Goal: Complete application form

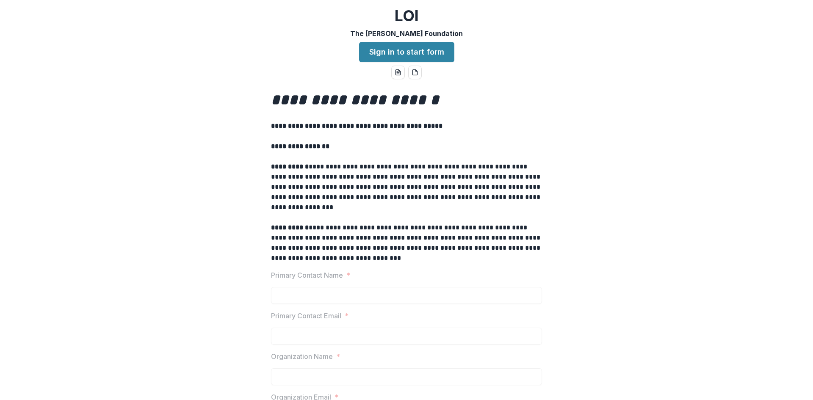
click at [433, 54] on link "Sign in to start form" at bounding box center [406, 52] width 95 height 20
click at [407, 48] on link "Sign in to start form" at bounding box center [406, 52] width 95 height 20
